Goal: Find specific page/section

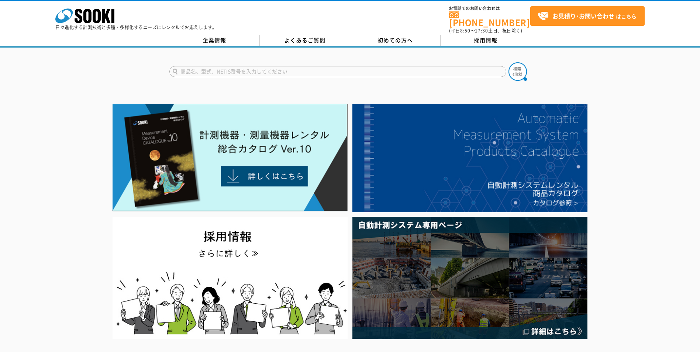
click at [257, 62] on form at bounding box center [350, 72] width 362 height 21
click at [258, 62] on form at bounding box center [350, 72] width 362 height 21
click at [339, 67] on input "text" at bounding box center [337, 71] width 337 height 11
type input "WPS-22"
click at [508, 62] on button at bounding box center [517, 71] width 18 height 18
